Goal: Transaction & Acquisition: Purchase product/service

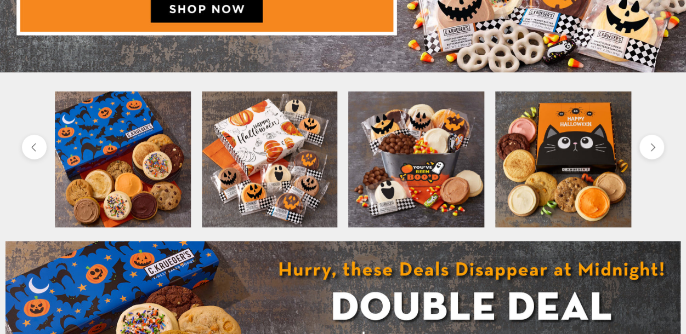
scroll to position [308, 0]
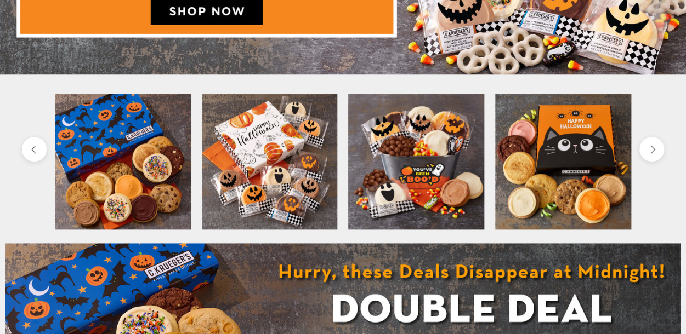
click at [121, 138] on img at bounding box center [123, 162] width 136 height 136
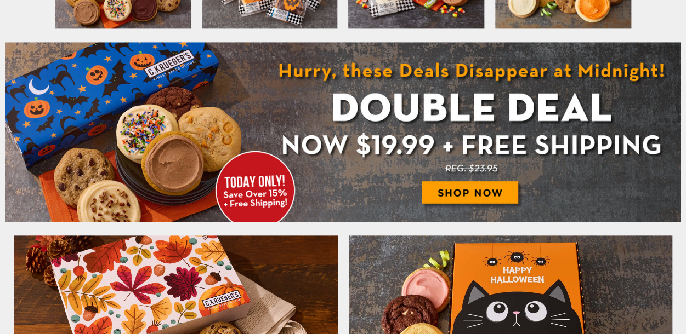
scroll to position [508, 0]
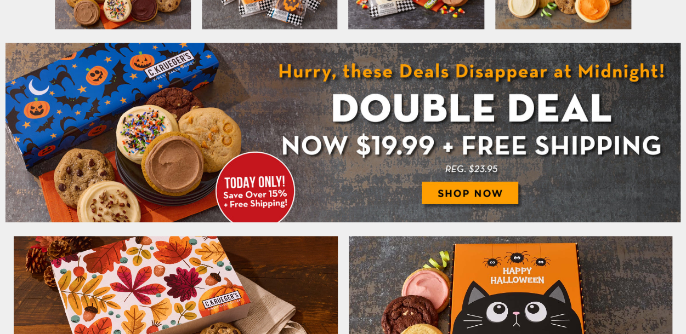
click at [453, 190] on img at bounding box center [342, 133] width 675 height 180
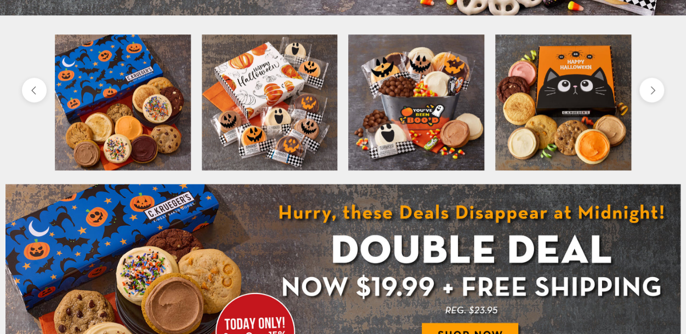
scroll to position [366, 0]
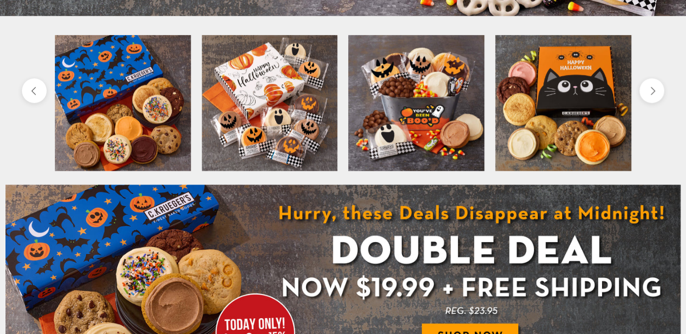
click at [276, 134] on img at bounding box center [270, 103] width 136 height 136
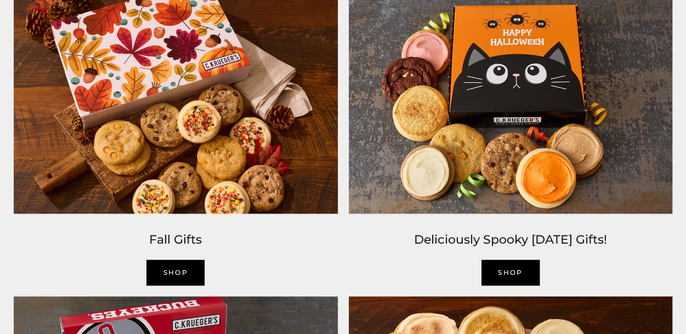
scroll to position [747, 0]
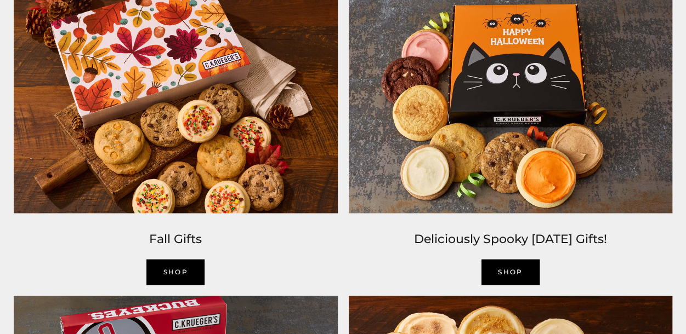
click at [182, 271] on link "SHOP" at bounding box center [175, 272] width 58 height 26
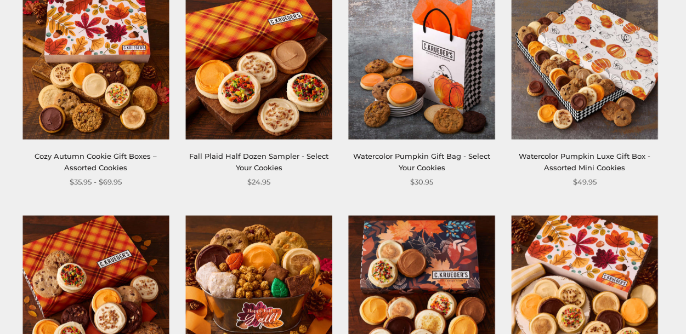
scroll to position [232, 0]
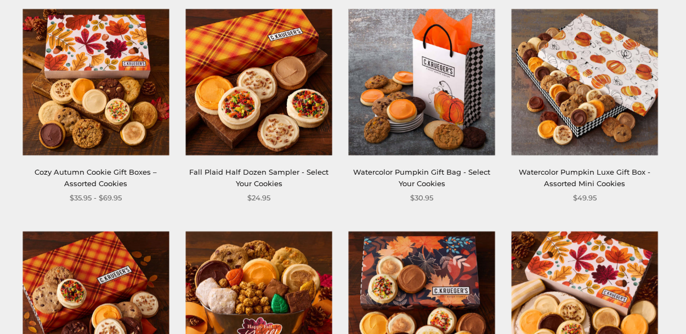
click at [583, 89] on img at bounding box center [585, 82] width 146 height 146
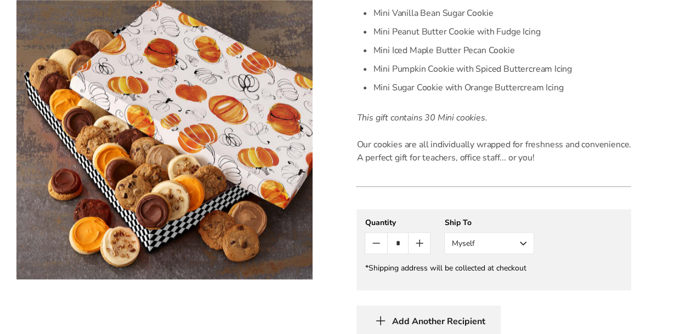
scroll to position [451, 0]
click at [421, 244] on icon "Count plus" at bounding box center [419, 244] width 7 height 0
click at [522, 240] on button "Myself" at bounding box center [489, 244] width 90 height 22
click at [509, 263] on button "Myself" at bounding box center [489, 265] width 89 height 20
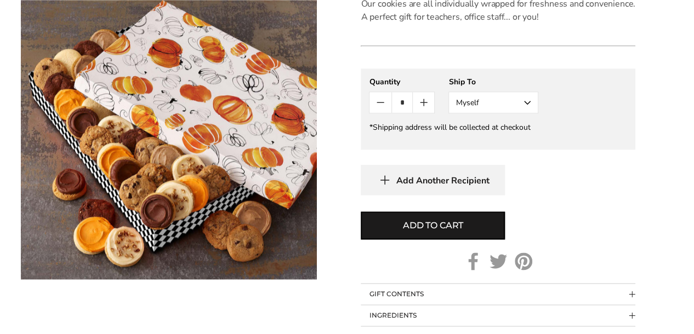
scroll to position [593, 0]
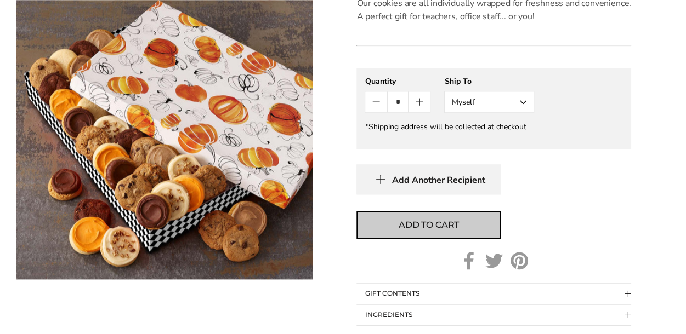
click at [411, 226] on span "Add to cart" at bounding box center [429, 225] width 60 height 13
type input "*"
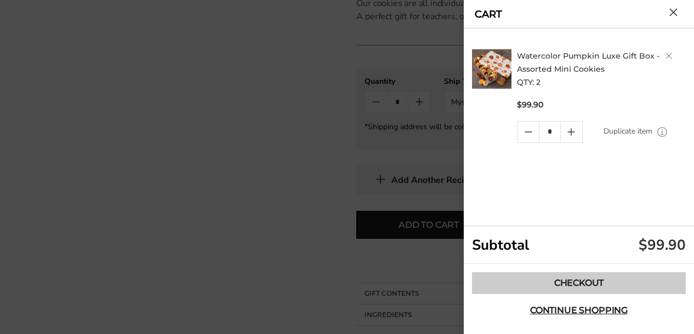
click at [578, 281] on link "Checkout" at bounding box center [579, 283] width 214 height 22
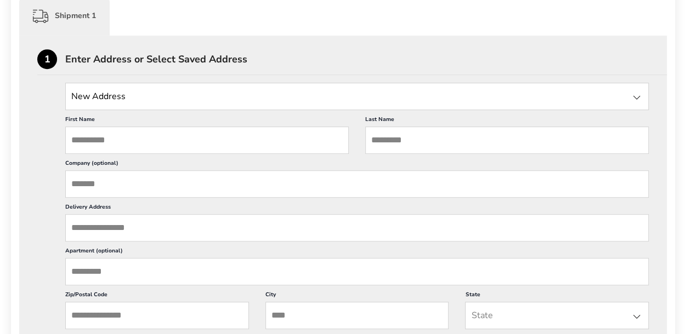
scroll to position [283, 0]
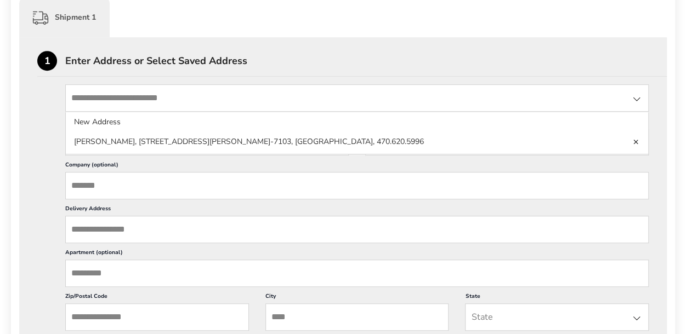
click at [151, 103] on input "State" at bounding box center [356, 97] width 583 height 27
click at [104, 98] on input "State" at bounding box center [356, 97] width 583 height 27
click at [43, 125] on div "New Address New Address David Cumberlander, 215 Sienna Blf, Dallas, GA, 30132-7…" at bounding box center [342, 273] width 611 height 379
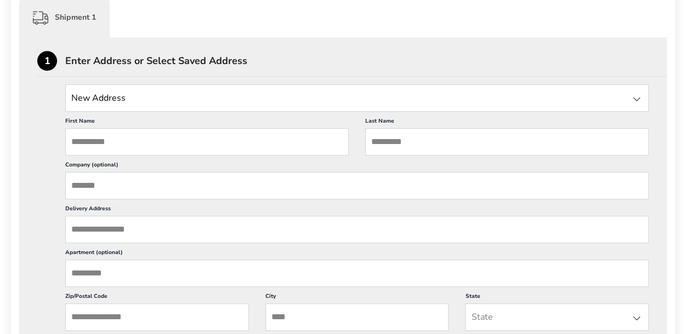
click at [124, 97] on input "State" at bounding box center [356, 97] width 583 height 27
type input "*"
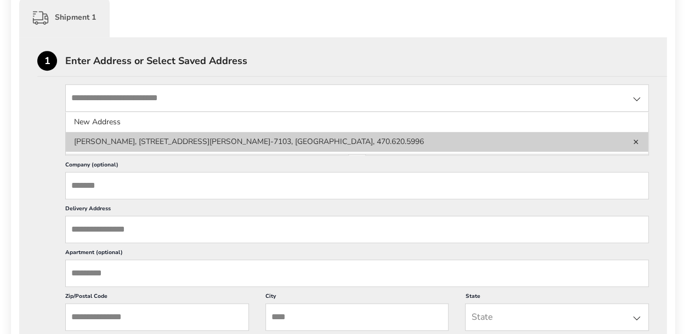
click at [156, 140] on li "David Cumberlander, 215 Sienna Blf, Dallas, GA, 30132-7103, United States, 470.…" at bounding box center [357, 142] width 582 height 20
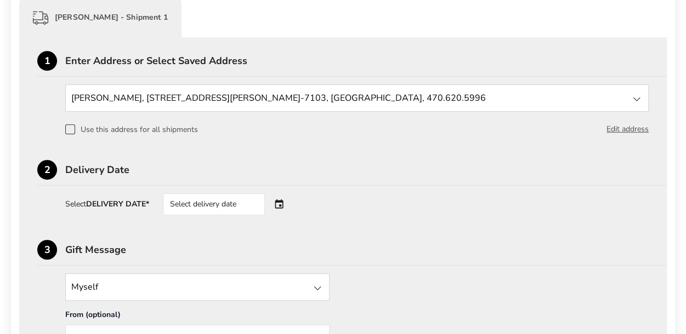
click at [280, 203] on div "Select delivery date" at bounding box center [229, 205] width 133 height 22
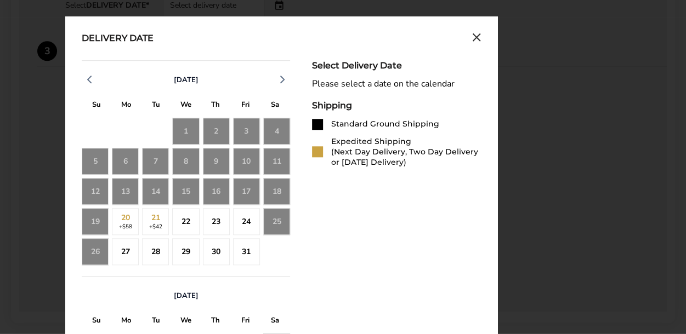
scroll to position [482, 0]
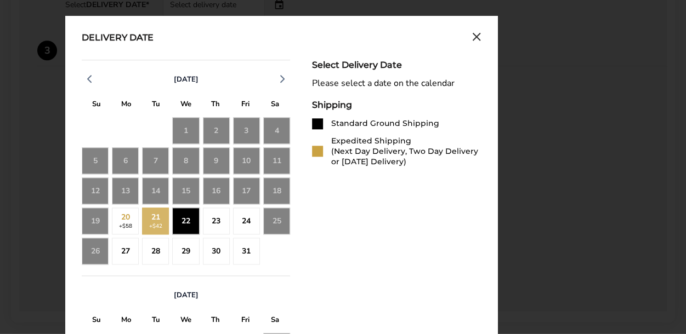
click at [189, 217] on div "22" at bounding box center [185, 221] width 27 height 27
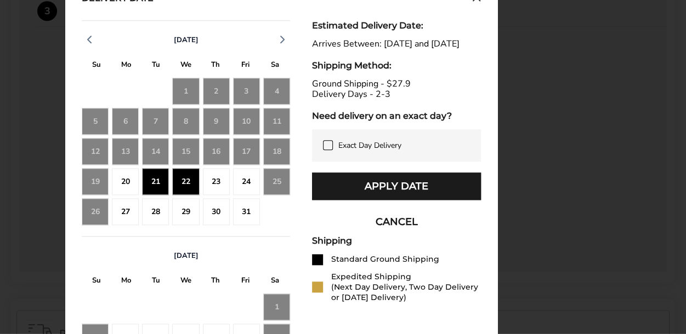
scroll to position [521, 0]
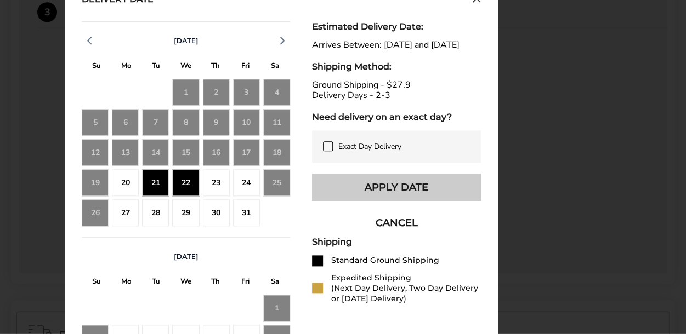
click at [388, 195] on button "Apply Date" at bounding box center [396, 187] width 169 height 27
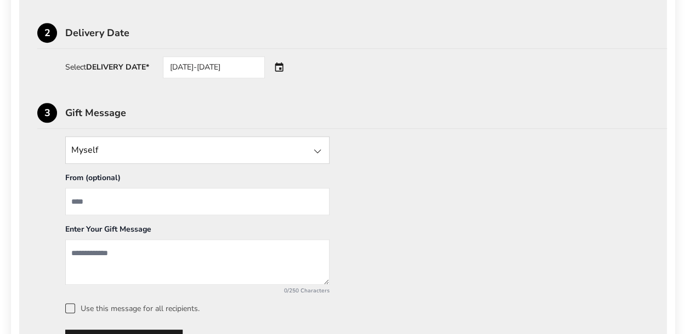
scroll to position [423, 0]
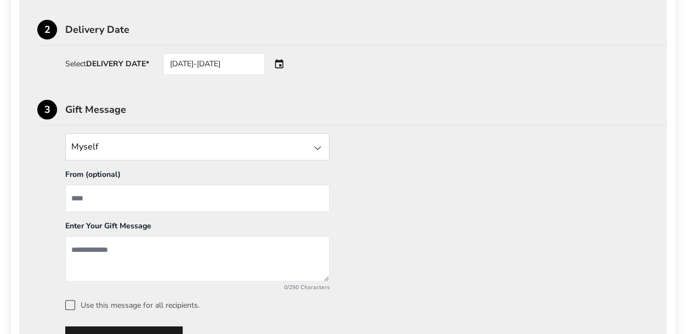
click at [317, 145] on div at bounding box center [317, 147] width 13 height 13
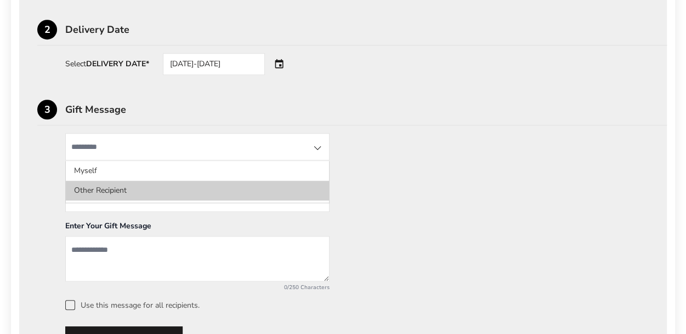
click at [200, 192] on li "Other Recipient" at bounding box center [197, 191] width 263 height 20
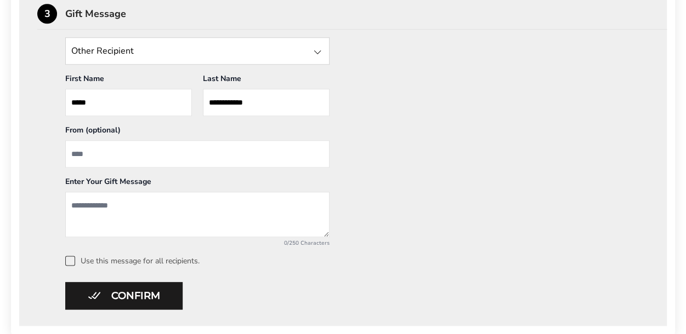
scroll to position [520, 0]
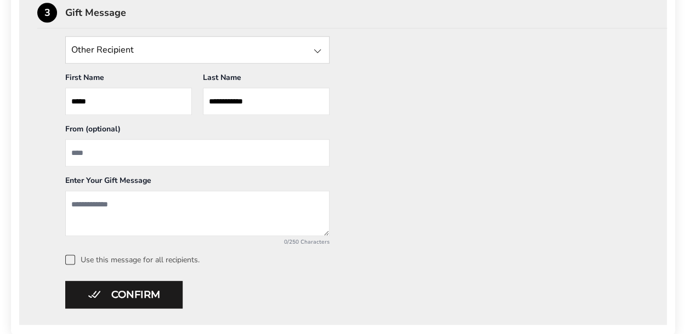
click at [320, 51] on div at bounding box center [317, 50] width 13 height 13
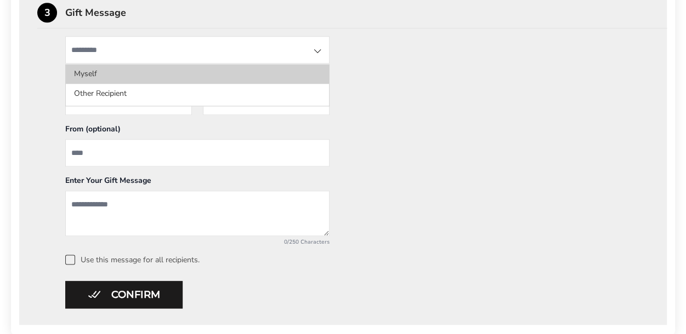
click at [251, 76] on li "Myself" at bounding box center [197, 74] width 263 height 20
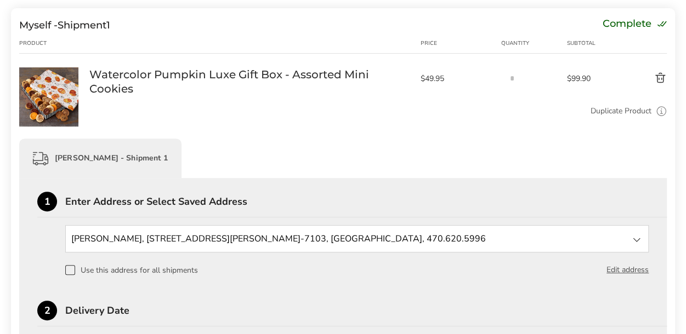
scroll to position [0, 0]
